Goal: Find specific page/section: Find specific page/section

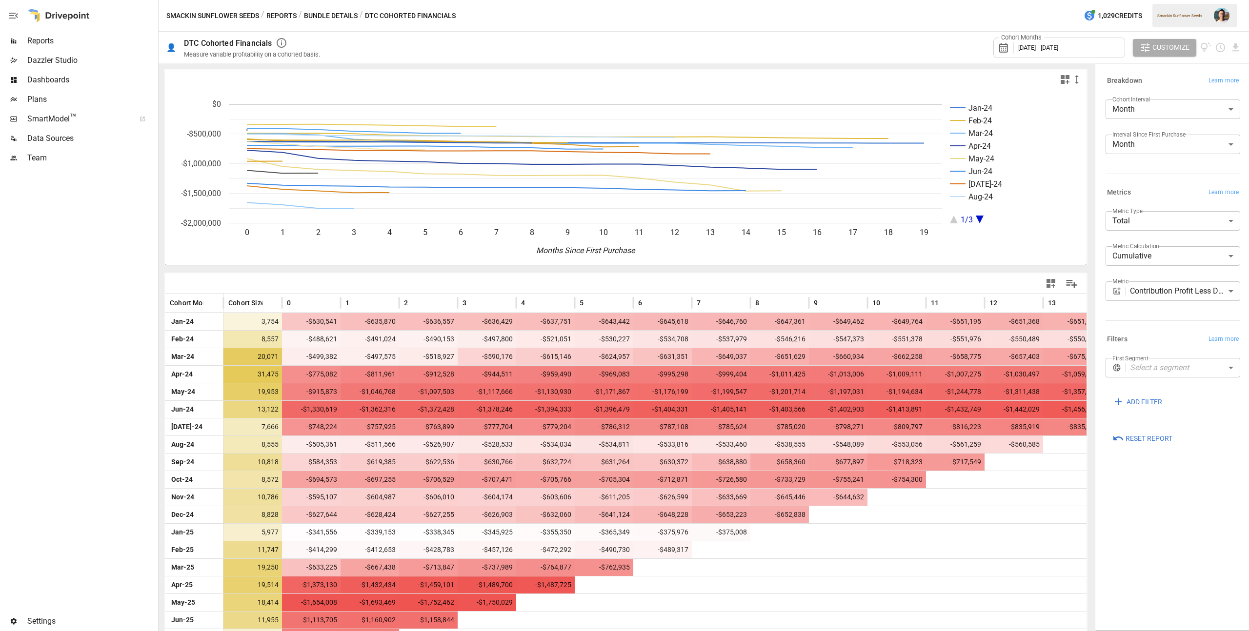
click at [1214, 12] on img "" at bounding box center [1222, 16] width 16 height 16
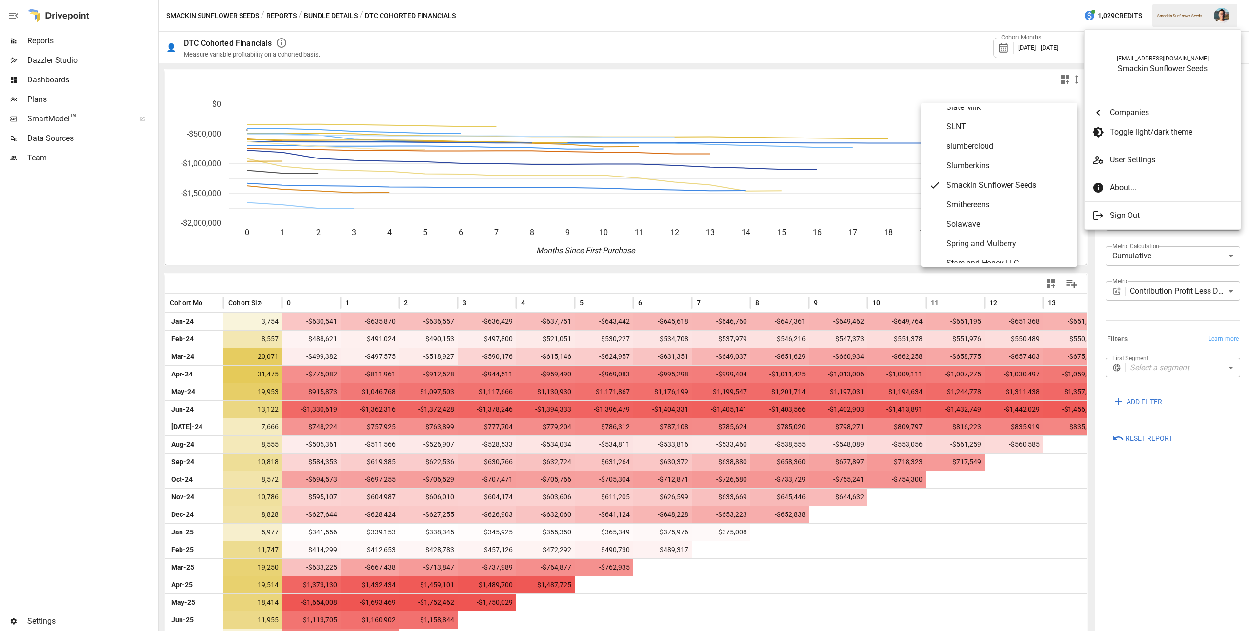
scroll to position [4966, 0]
click at [1103, 9] on div at bounding box center [624, 315] width 1249 height 631
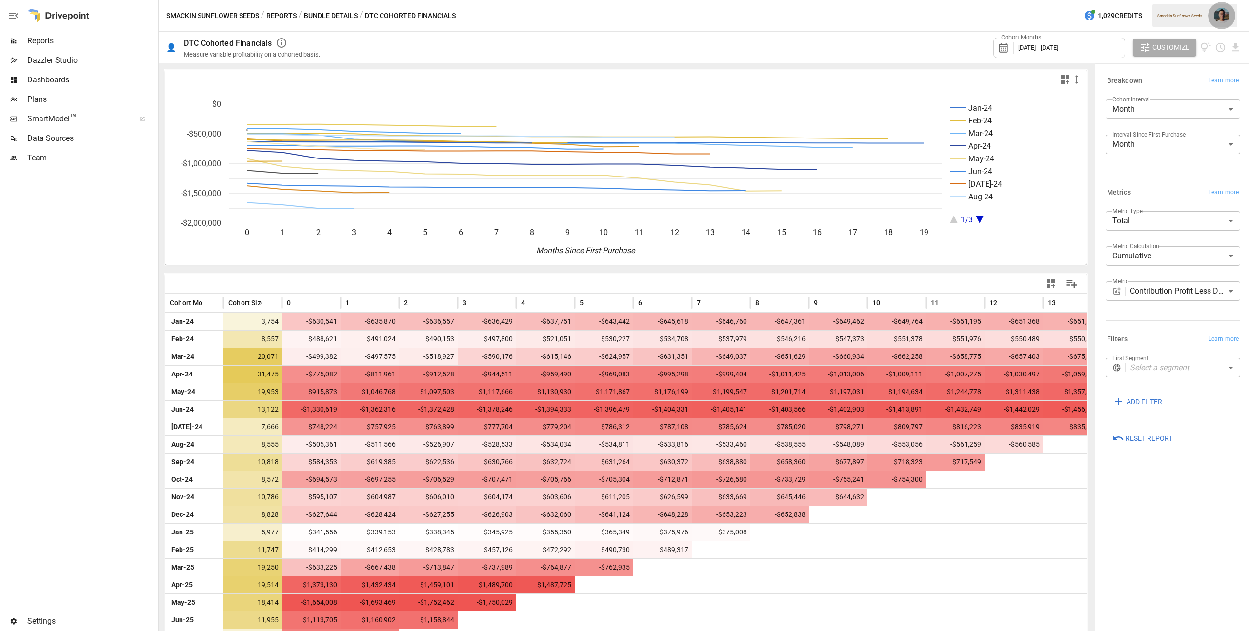
click at [1218, 12] on img "" at bounding box center [1222, 16] width 16 height 16
click at [67, 20] on div at bounding box center [624, 315] width 1249 height 631
click at [69, 16] on div "[EMAIL_ADDRESS][DOMAIN_NAME] Smackin Sunflower Seeds Companies Toggle light/dar…" at bounding box center [624, 315] width 1249 height 631
click at [47, 40] on span "Reports" at bounding box center [91, 41] width 129 height 12
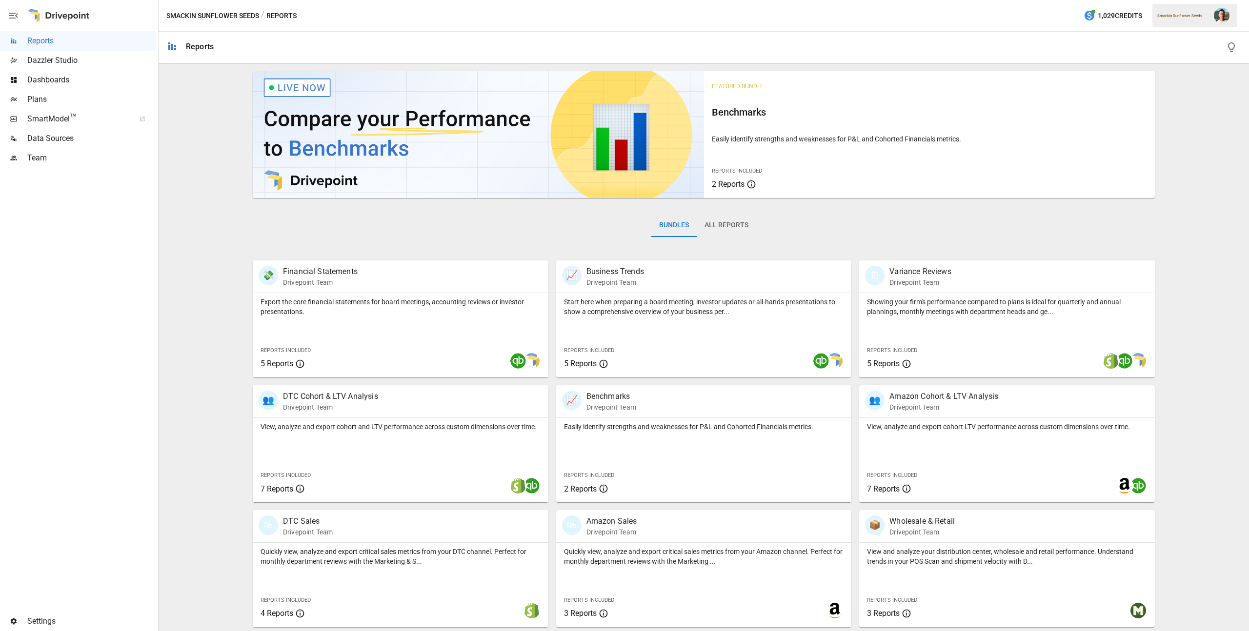
click at [1218, 13] on img "" at bounding box center [1222, 16] width 16 height 16
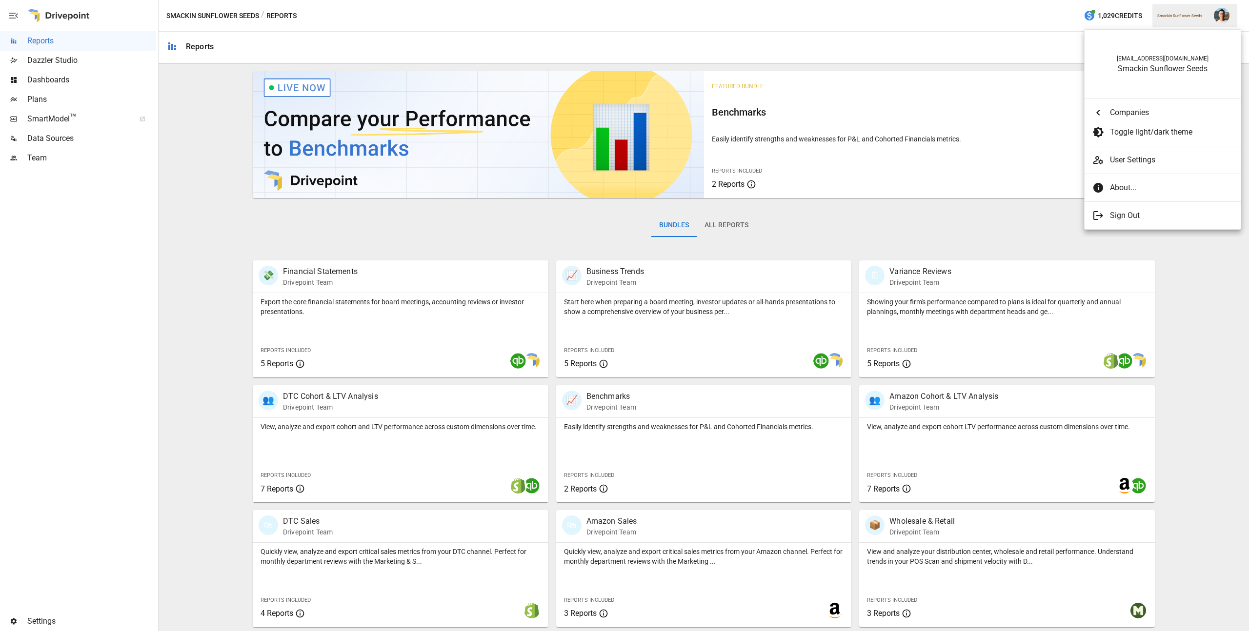
click at [1125, 0] on div at bounding box center [624, 315] width 1249 height 631
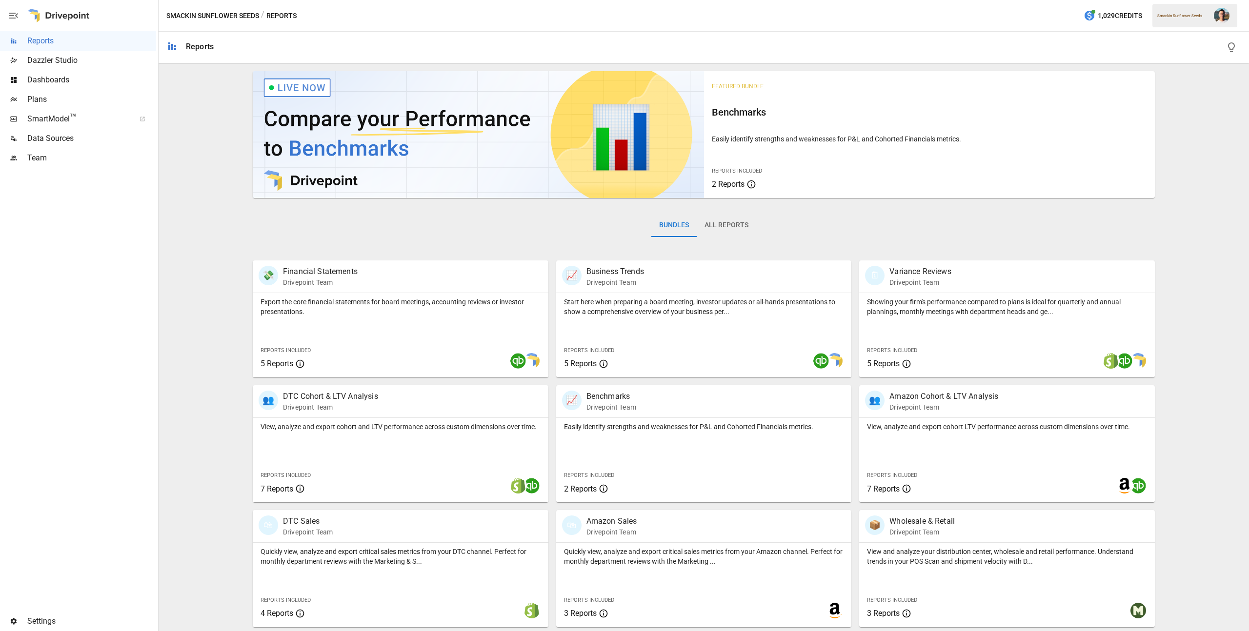
scroll to position [125, 0]
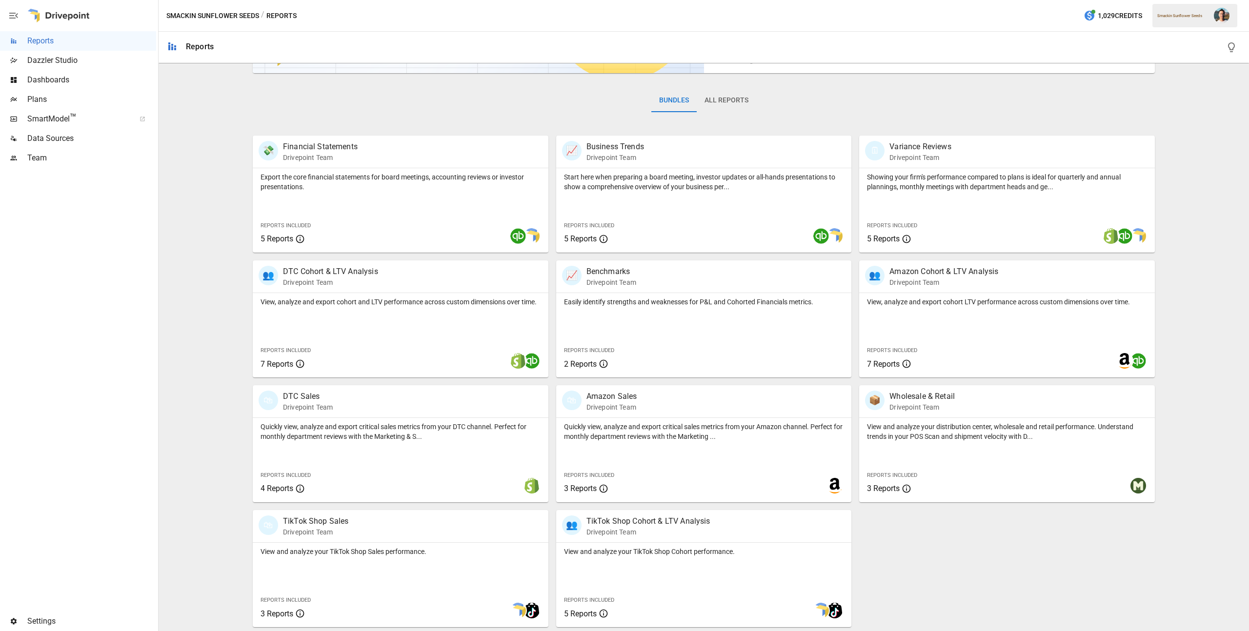
click at [1219, 15] on img "" at bounding box center [1222, 16] width 16 height 16
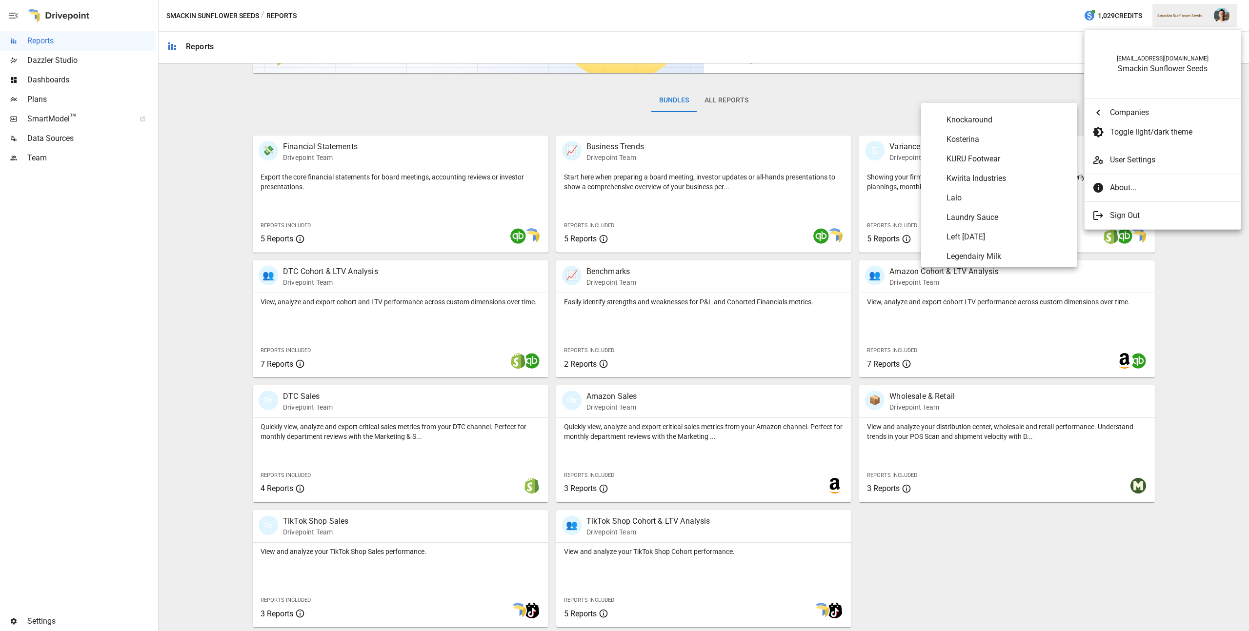
click at [1137, 114] on span "Companies" at bounding box center [1171, 113] width 123 height 12
click at [1009, 237] on Coffee "Danger Coffee" at bounding box center [999, 244] width 156 height 20
